Goal: Task Accomplishment & Management: Use online tool/utility

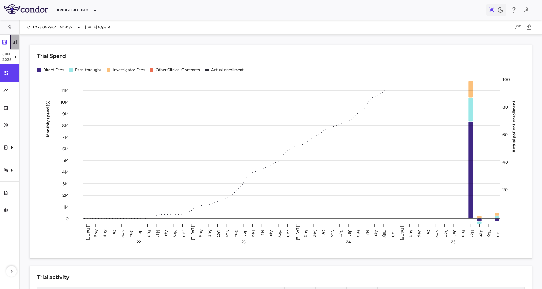
click at [15, 38] on button "button" at bounding box center [15, 42] width 10 height 15
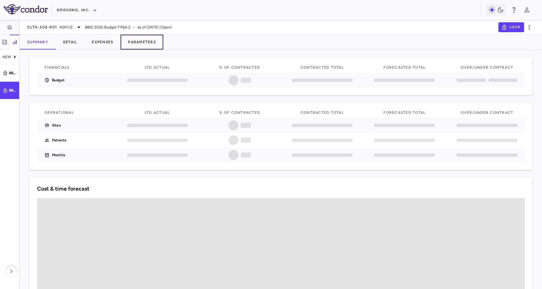
click at [146, 40] on button "Parameters" at bounding box center [142, 42] width 43 height 15
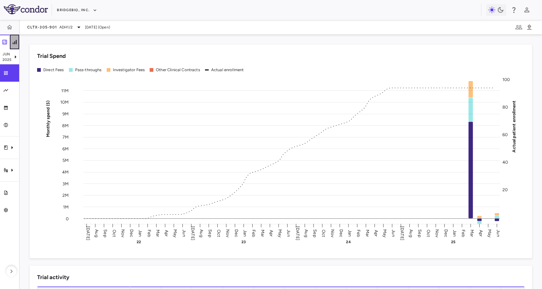
click at [15, 36] on button "button" at bounding box center [15, 42] width 10 height 15
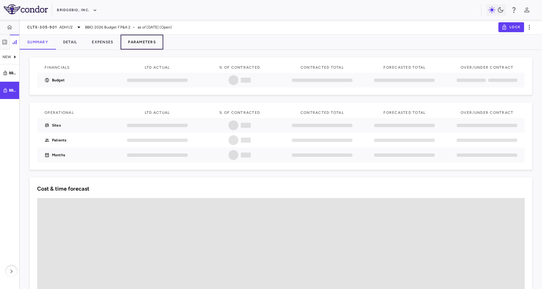
click at [146, 44] on button "Parameters" at bounding box center [142, 42] width 43 height 15
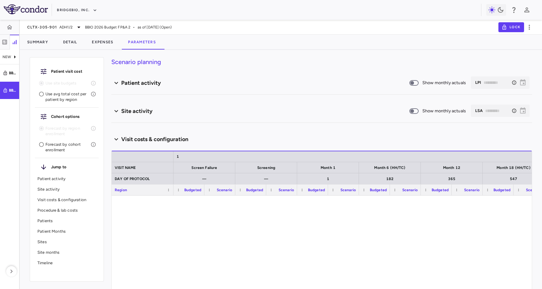
type input "********"
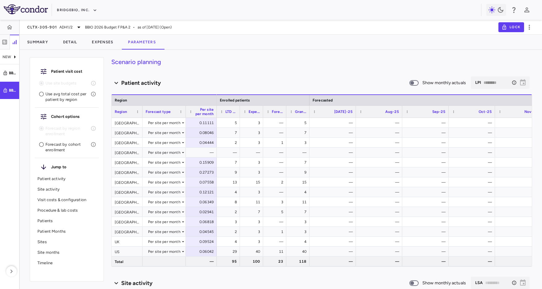
click at [234, 36] on div "Summary Detail Expenses Parameters" at bounding box center [281, 42] width 522 height 15
click at [74, 10] on button "BridgeBio, Inc." at bounding box center [77, 10] width 40 height 10
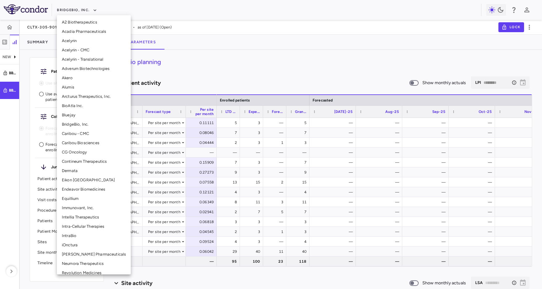
click at [214, 74] on div at bounding box center [271, 144] width 542 height 289
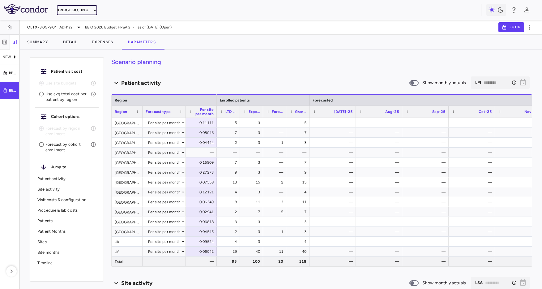
click at [82, 7] on button "BridgeBio, Inc." at bounding box center [77, 10] width 40 height 10
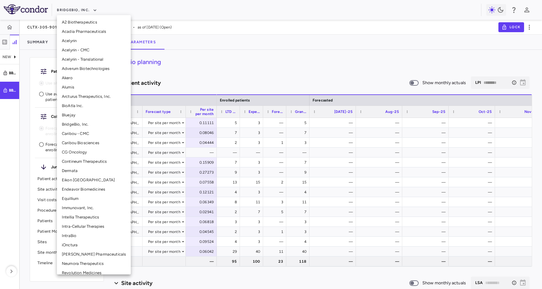
click at [208, 70] on div at bounding box center [271, 144] width 542 height 289
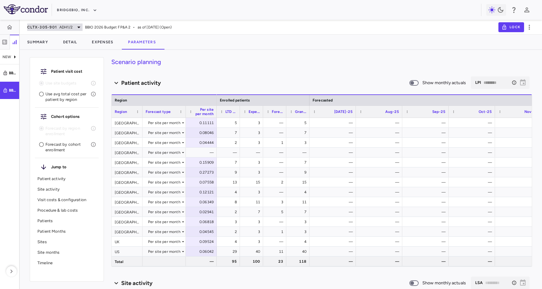
click at [53, 26] on span "CLTX-305-901" at bounding box center [42, 27] width 30 height 5
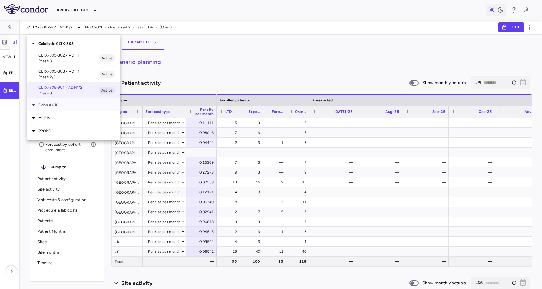
click at [54, 110] on div "Eidos AG10" at bounding box center [73, 104] width 93 height 13
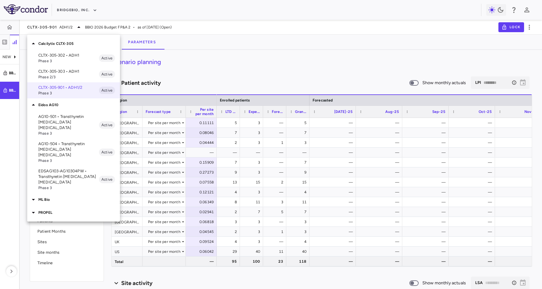
click at [69, 142] on p "AG10-504 • Transthyretin [MEDICAL_DATA] [MEDICAL_DATA]" at bounding box center [68, 149] width 61 height 17
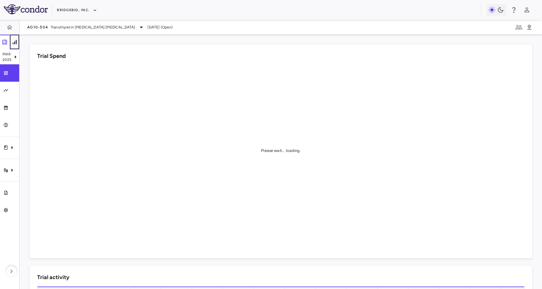
click at [18, 43] on button "button" at bounding box center [15, 42] width 10 height 15
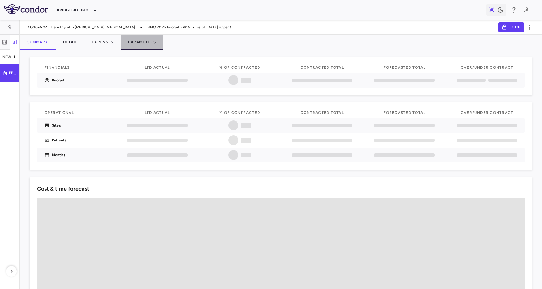
drag, startPoint x: 148, startPoint y: 45, endPoint x: 104, endPoint y: 54, distance: 45.5
click at [148, 45] on button "Parameters" at bounding box center [142, 42] width 43 height 15
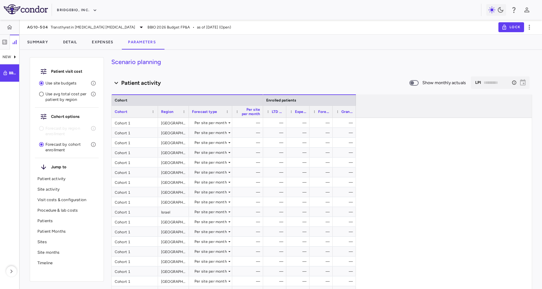
click at [66, 217] on div "Patients" at bounding box center [67, 220] width 64 height 11
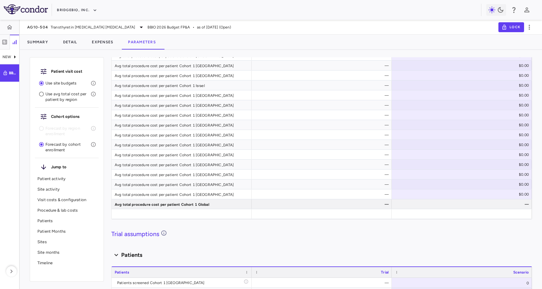
click at [70, 210] on p "Procedure & lab costs" at bounding box center [66, 210] width 59 height 6
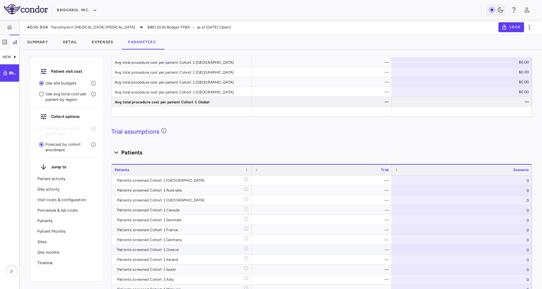
scroll to position [1010, 0]
